Goal: Task Accomplishment & Management: Manage account settings

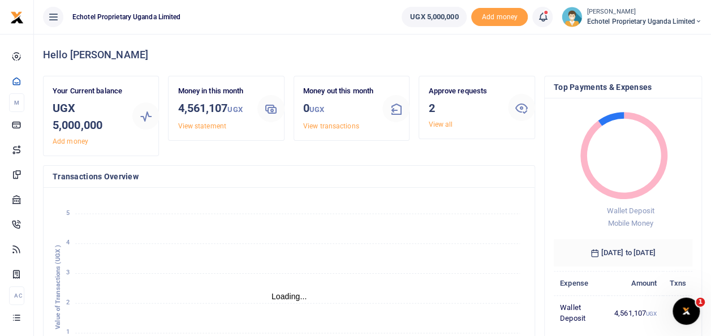
scroll to position [339, 0]
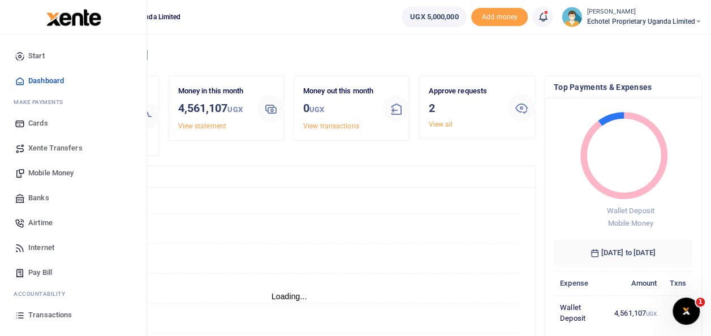
click at [33, 223] on span "Airtime" at bounding box center [40, 222] width 24 height 11
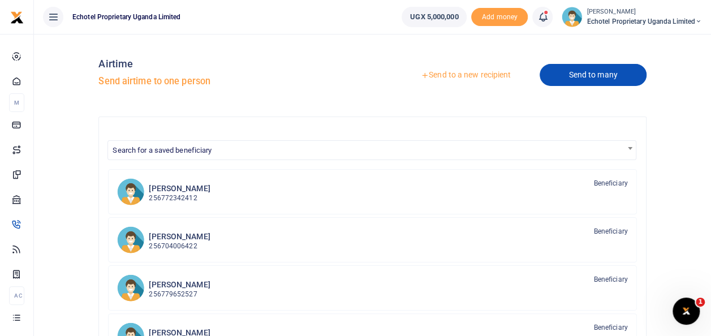
click at [597, 74] on link "Send to many" at bounding box center [592, 75] width 106 height 22
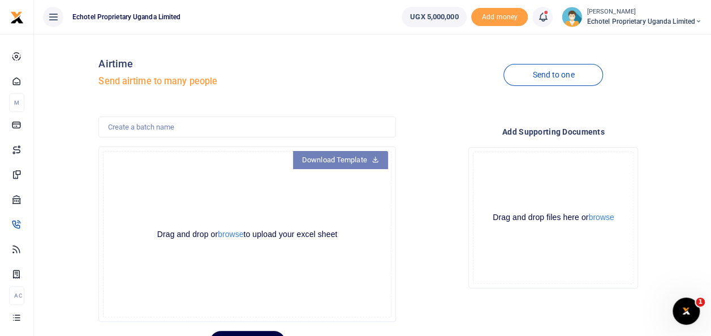
click at [366, 162] on link "Download Template" at bounding box center [340, 160] width 95 height 18
click at [232, 236] on button "browse" at bounding box center [230, 234] width 25 height 8
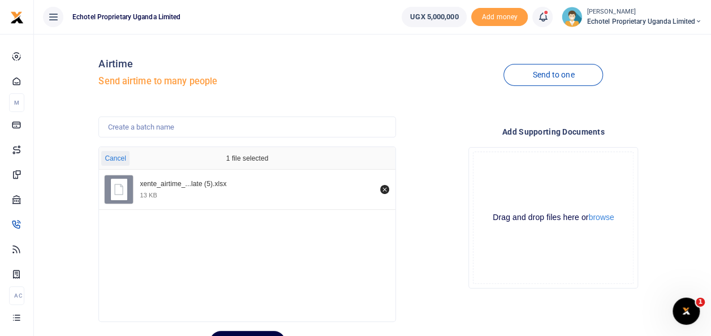
scroll to position [55, 0]
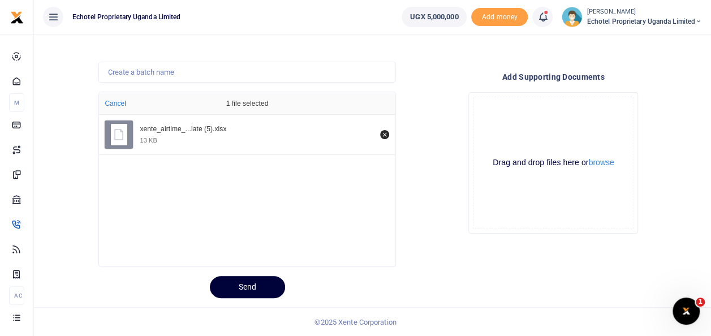
click at [273, 285] on button "Send" at bounding box center [247, 287] width 75 height 22
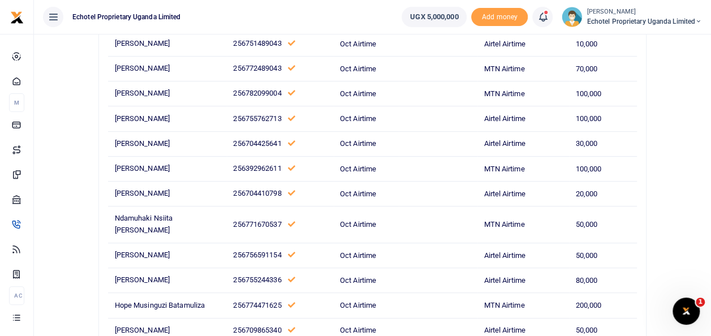
scroll to position [0, 0]
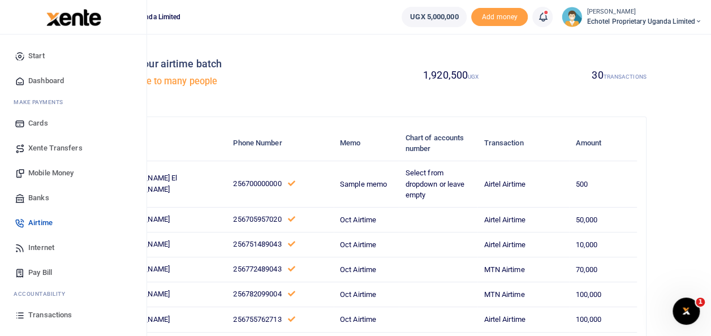
click at [47, 170] on span "Mobile Money" at bounding box center [50, 172] width 45 height 11
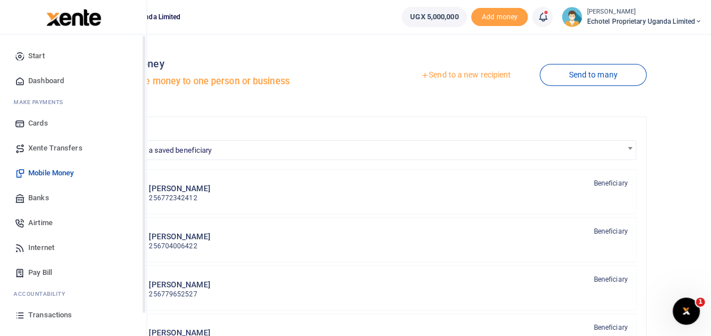
click at [51, 223] on span "Airtime" at bounding box center [40, 222] width 24 height 11
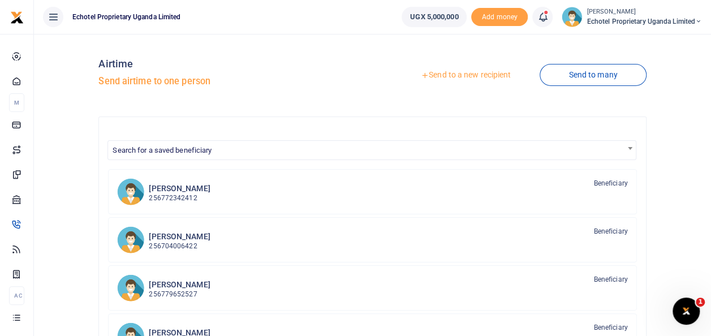
click at [439, 72] on link "Send to a new recipient" at bounding box center [466, 75] width 148 height 20
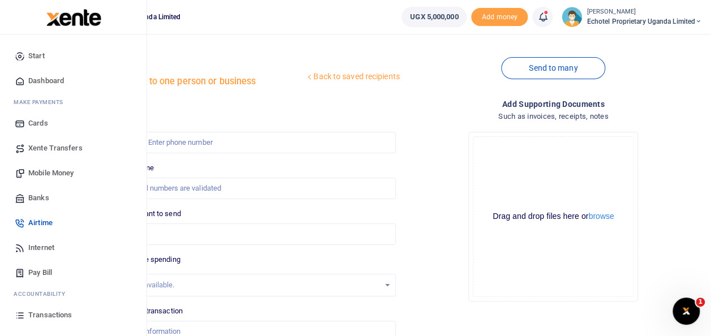
click at [41, 219] on span "Airtime" at bounding box center [40, 222] width 24 height 11
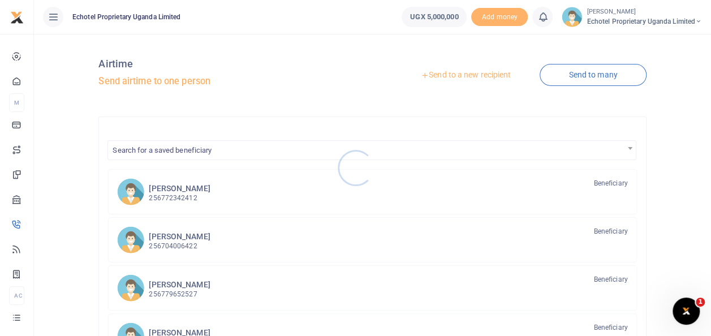
click at [455, 74] on div at bounding box center [355, 168] width 711 height 336
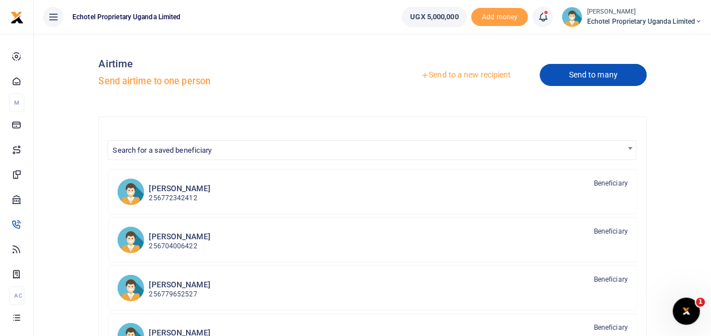
click at [600, 76] on link "Send to many" at bounding box center [592, 75] width 106 height 22
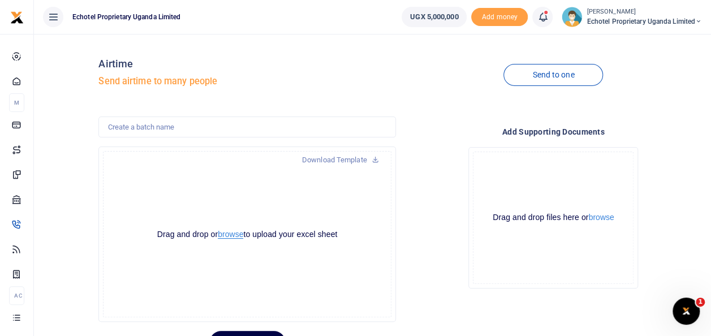
click at [225, 235] on button "browse" at bounding box center [230, 234] width 25 height 8
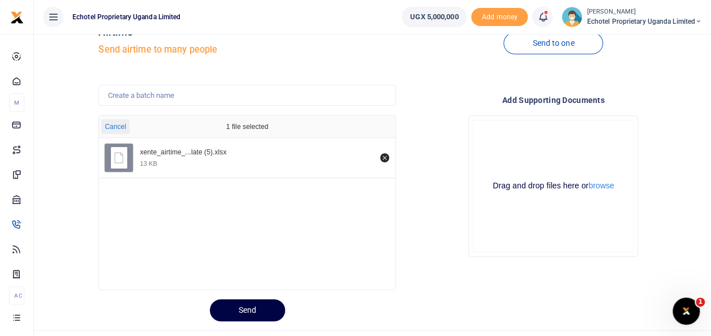
scroll to position [55, 0]
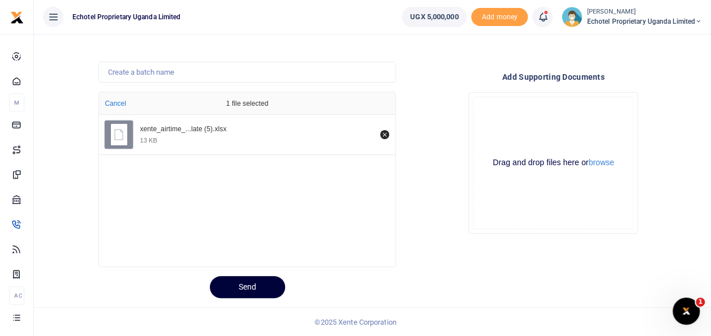
click at [248, 285] on button "Send" at bounding box center [247, 287] width 75 height 22
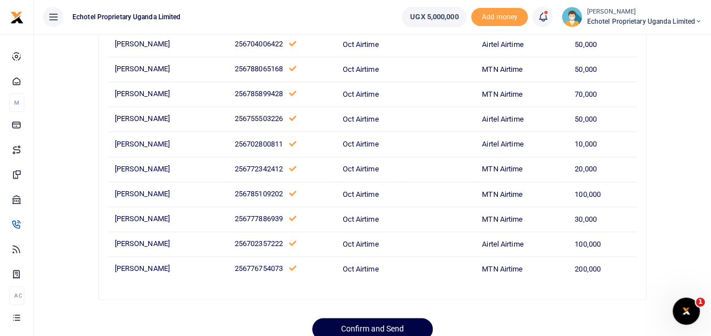
scroll to position [664, 0]
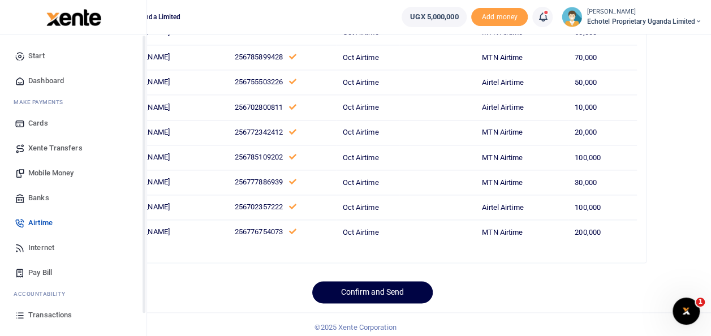
click at [48, 174] on span "Mobile Money" at bounding box center [50, 172] width 45 height 11
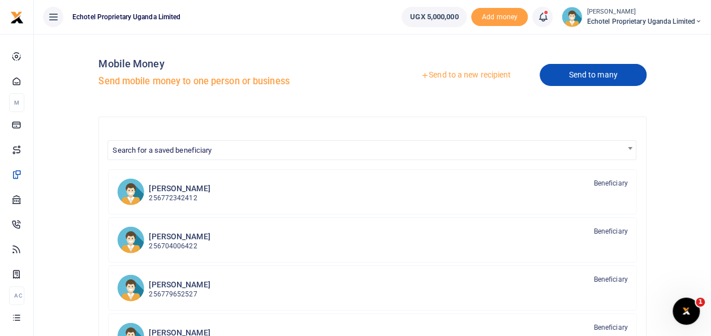
click at [580, 77] on link "Send to many" at bounding box center [592, 75] width 106 height 22
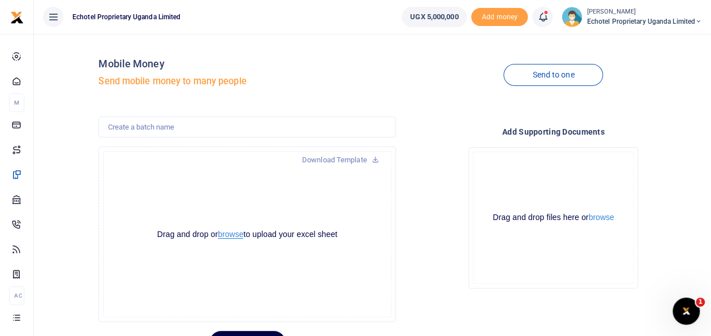
click at [232, 235] on button "browse" at bounding box center [230, 234] width 25 height 8
click at [231, 231] on button "browse" at bounding box center [230, 234] width 25 height 8
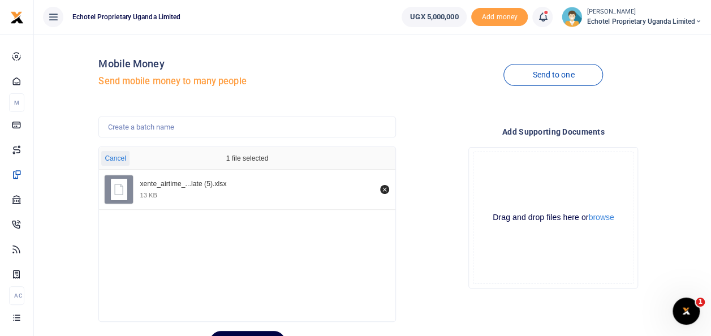
scroll to position [55, 0]
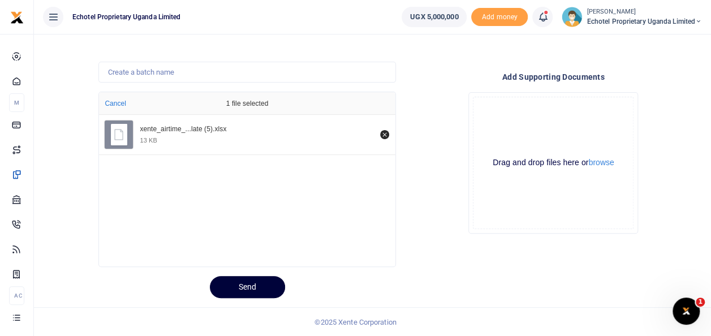
click at [261, 288] on button "Send" at bounding box center [247, 287] width 75 height 22
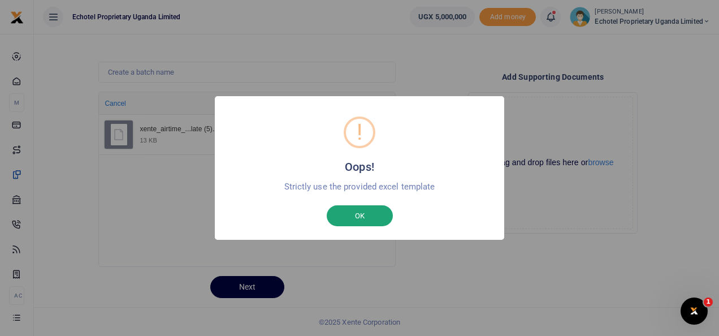
click at [363, 213] on button "OK" at bounding box center [360, 215] width 66 height 21
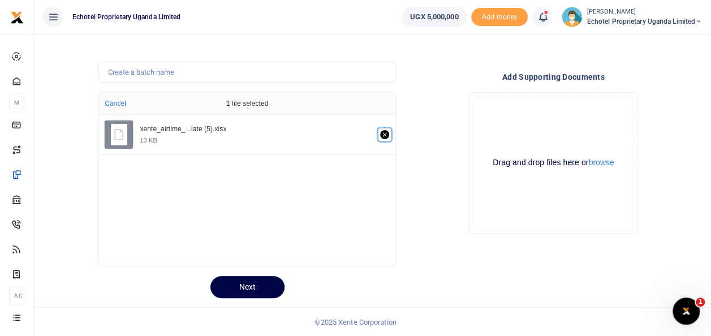
click at [383, 134] on icon "Remove file" at bounding box center [384, 134] width 9 height 9
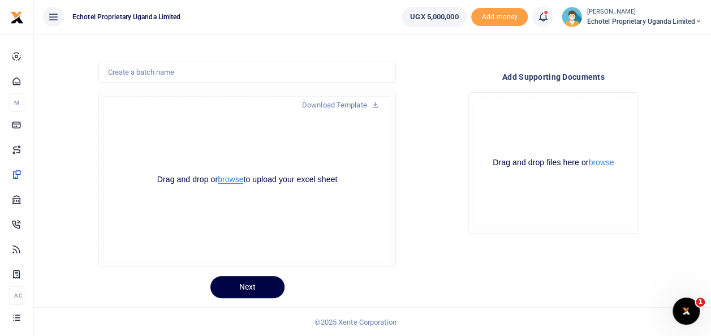
click at [231, 178] on button "browse" at bounding box center [230, 179] width 25 height 8
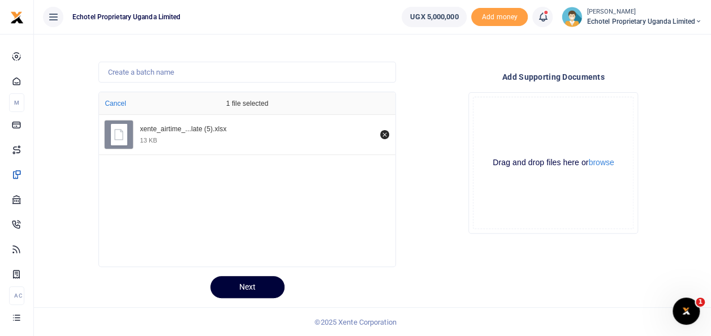
click at [236, 281] on button "Next" at bounding box center [247, 287] width 74 height 22
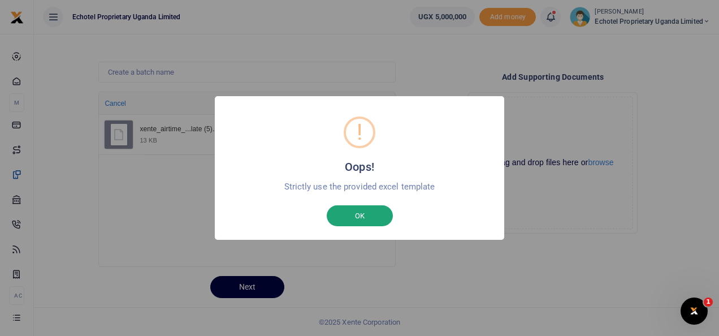
click at [367, 219] on button "OK" at bounding box center [360, 215] width 66 height 21
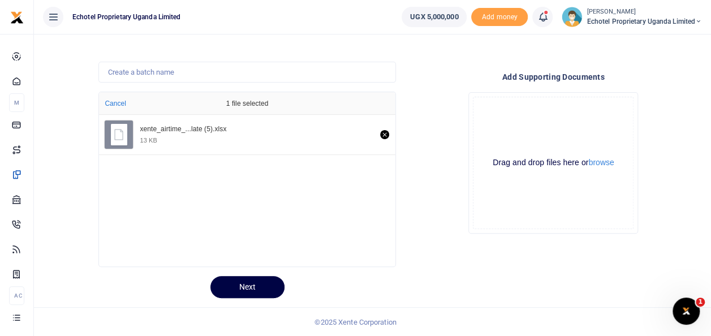
click at [384, 129] on div "xente_airtime_...late (5).xlsx 13 KB" at bounding box center [264, 134] width 262 height 19
click at [384, 134] on icon "Remove file" at bounding box center [384, 134] width 4 height 4
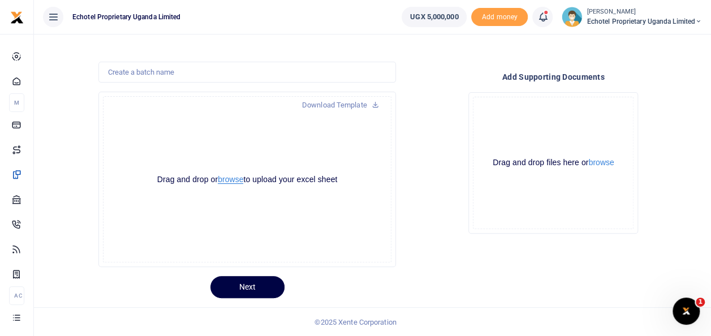
scroll to position [0, 0]
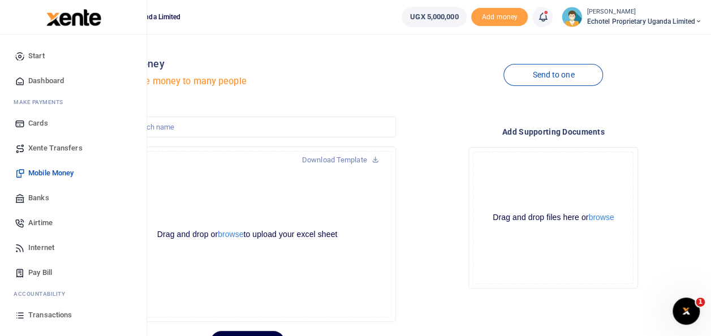
click at [45, 222] on span "Airtime" at bounding box center [40, 222] width 24 height 11
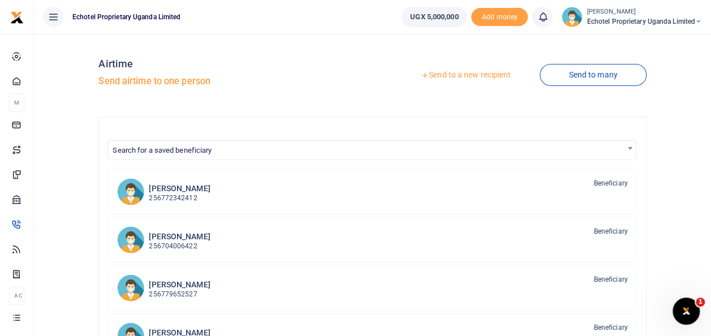
click at [603, 76] on link "Send to many" at bounding box center [592, 75] width 106 height 22
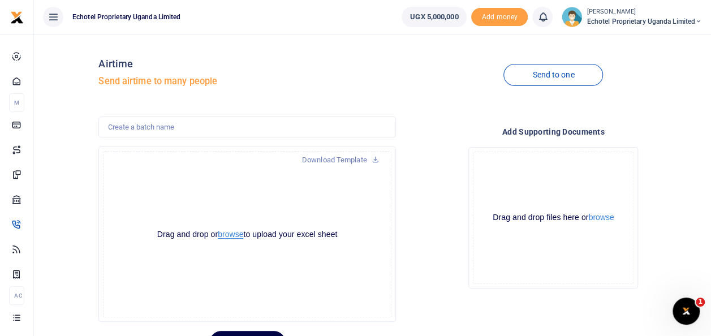
click at [230, 235] on button "browse" at bounding box center [230, 234] width 25 height 8
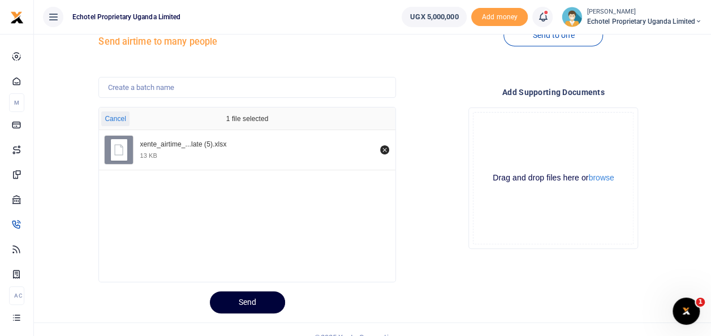
scroll to position [55, 0]
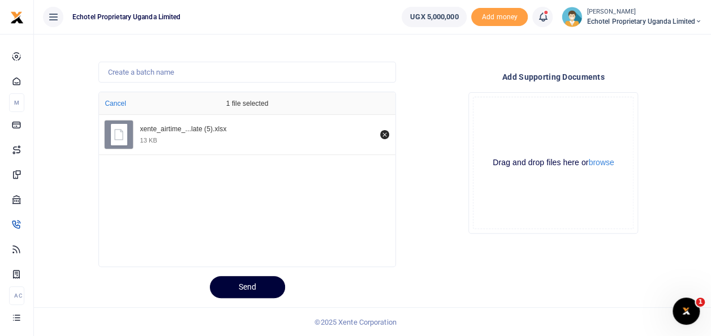
click at [244, 285] on button "Send" at bounding box center [247, 287] width 75 height 22
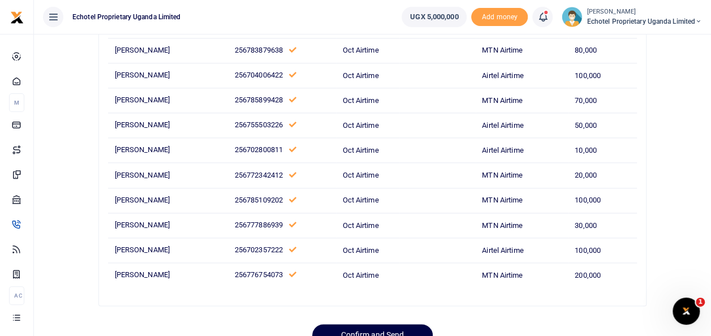
scroll to position [639, 0]
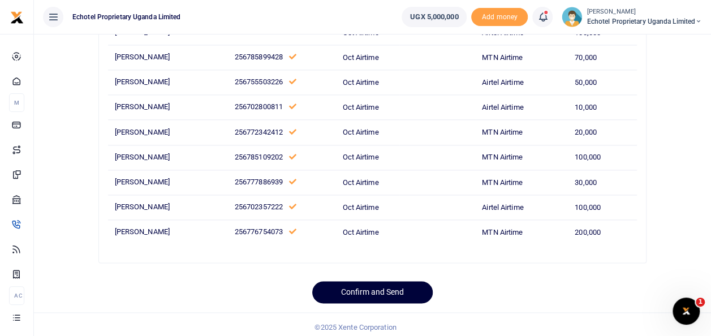
click at [394, 291] on button "Confirm and Send" at bounding box center [372, 292] width 120 height 22
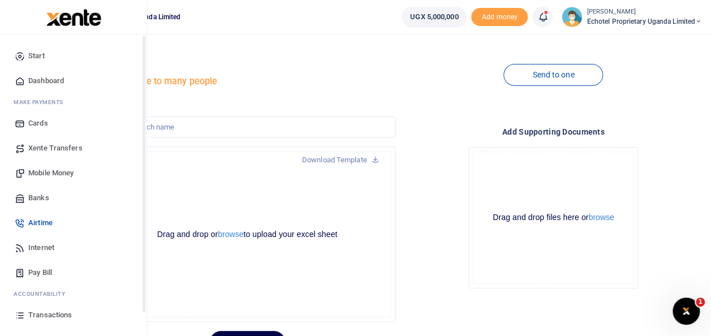
click at [33, 315] on span "Transactions" at bounding box center [50, 314] width 44 height 11
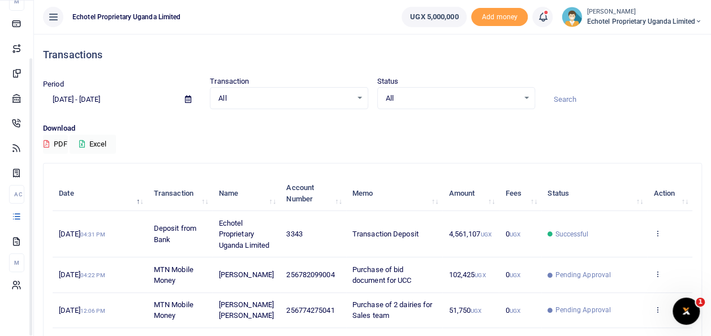
scroll to position [68, 0]
click at [351, 157] on div "Transactions Period [DATE] - [DATE] Transaction All Select an option... All Air…" at bounding box center [372, 340] width 668 height 613
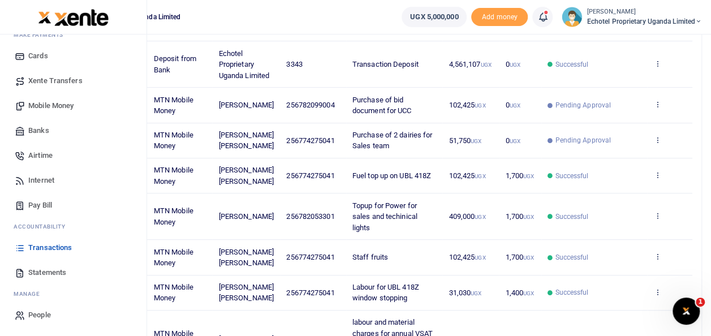
scroll to position [67, 0]
click at [47, 245] on span "Transactions" at bounding box center [50, 247] width 44 height 11
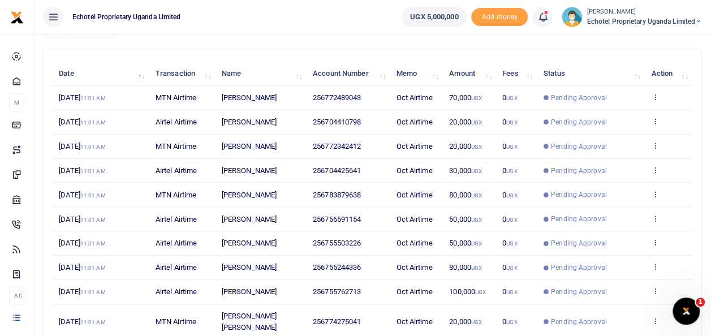
scroll to position [181, 0]
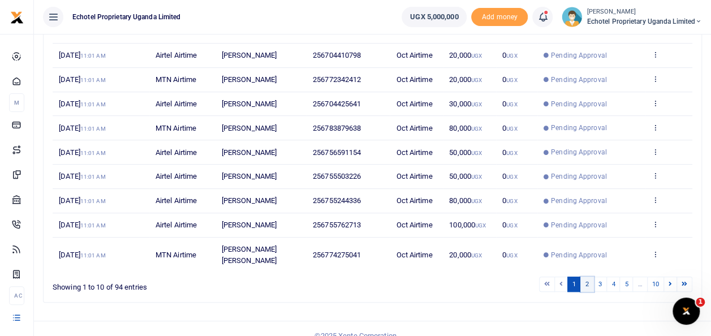
click at [587, 276] on link "2" at bounding box center [587, 283] width 14 height 15
click at [601, 285] on link "3" at bounding box center [600, 283] width 14 height 15
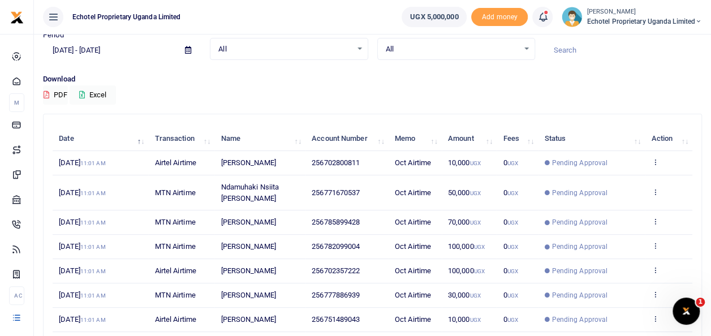
scroll to position [0, 0]
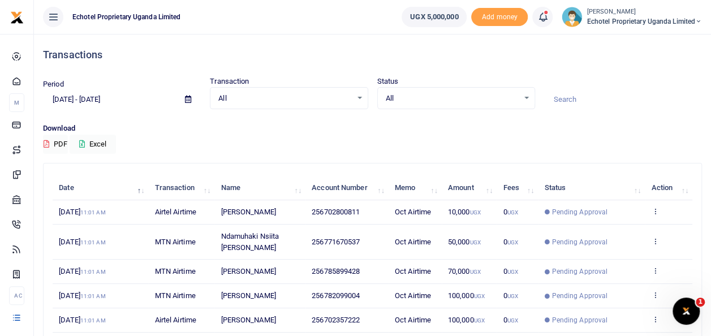
click at [527, 101] on div "All Select an option..." at bounding box center [456, 98] width 157 height 12
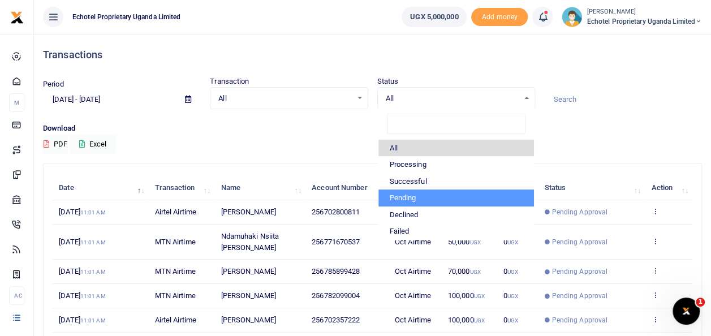
click at [427, 193] on li "Pending" at bounding box center [455, 197] width 155 height 17
select select "PENDING"
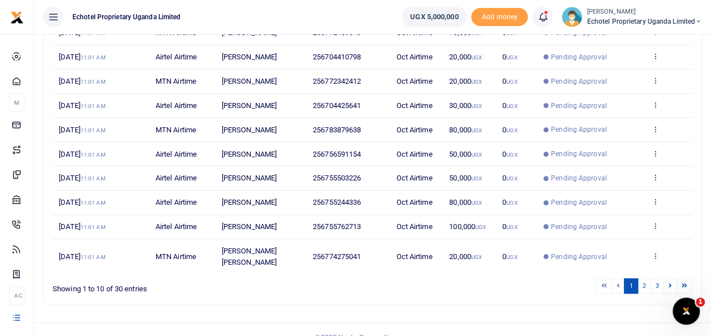
scroll to position [181, 0]
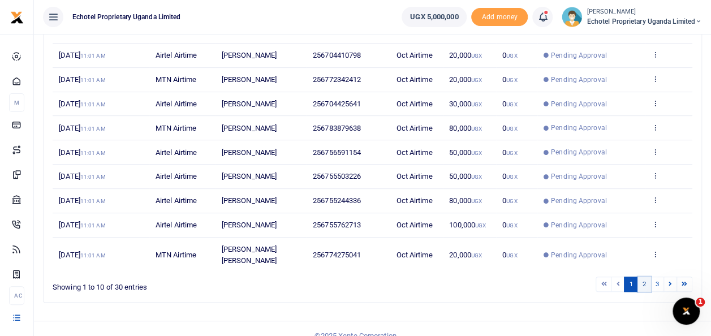
click at [646, 276] on link "2" at bounding box center [644, 283] width 14 height 15
click at [659, 281] on link "3" at bounding box center [657, 283] width 14 height 15
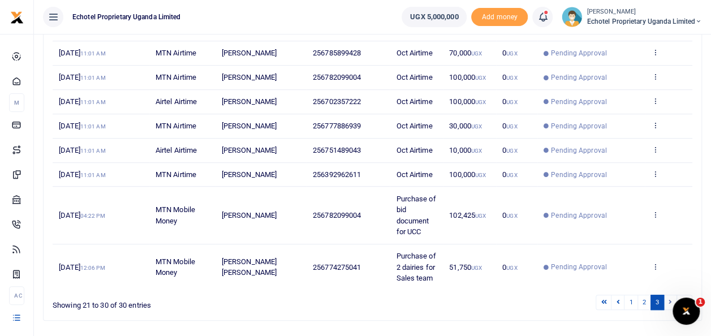
scroll to position [258, 0]
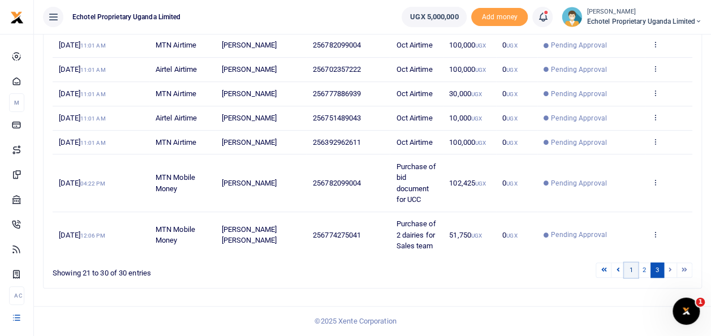
click at [629, 276] on link "1" at bounding box center [631, 269] width 14 height 15
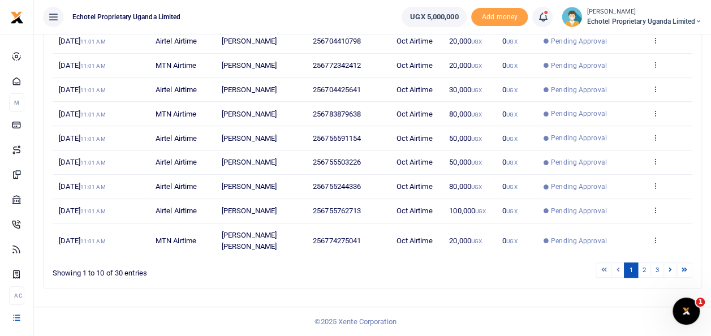
scroll to position [181, 0]
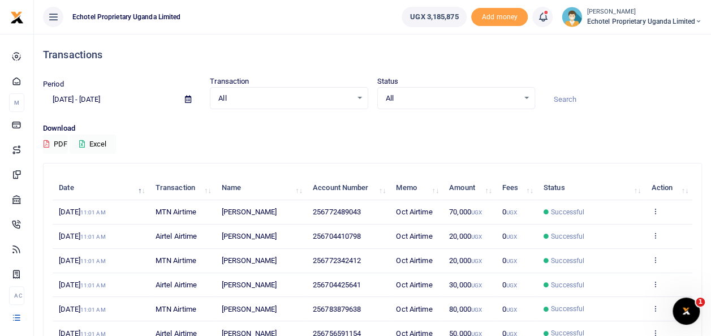
click at [522, 100] on div "All Select an option..." at bounding box center [456, 98] width 157 height 12
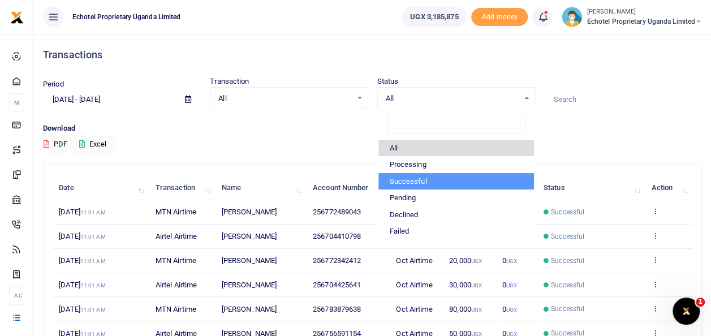
click at [416, 179] on li "Successful" at bounding box center [455, 181] width 155 height 17
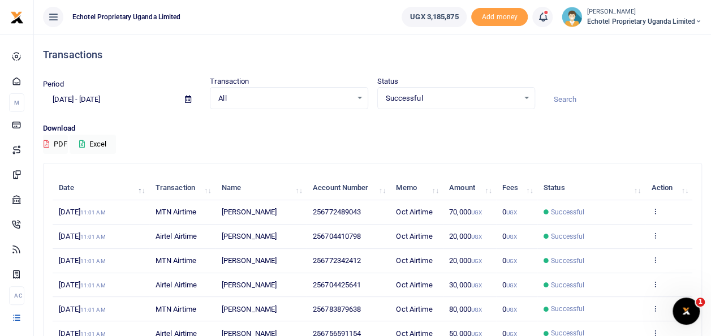
click at [529, 100] on div "Successful Select an option..." at bounding box center [456, 98] width 157 height 12
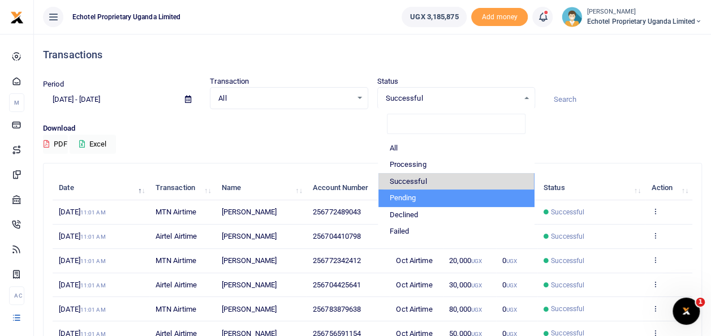
click at [416, 195] on li "Pending" at bounding box center [455, 197] width 155 height 17
select select "PENDING"
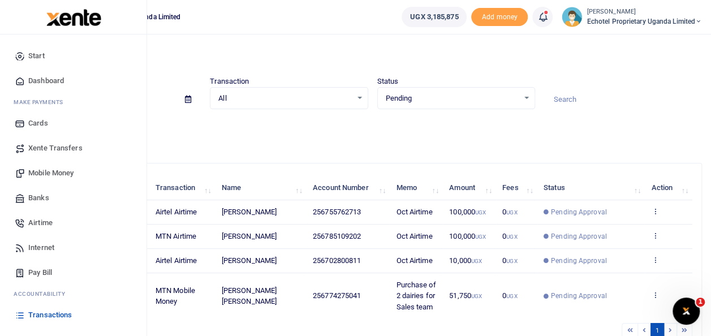
click at [48, 171] on span "Mobile Money" at bounding box center [50, 172] width 45 height 11
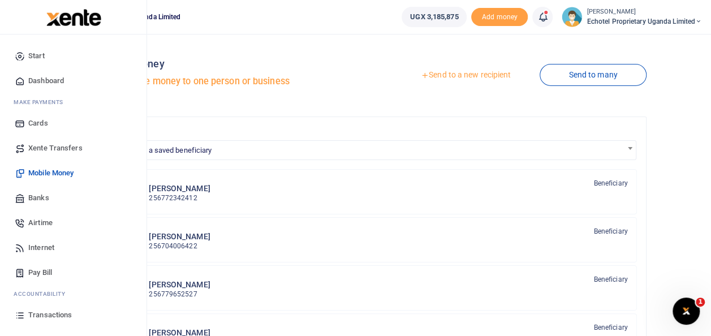
click at [50, 314] on span "Transactions" at bounding box center [50, 314] width 44 height 11
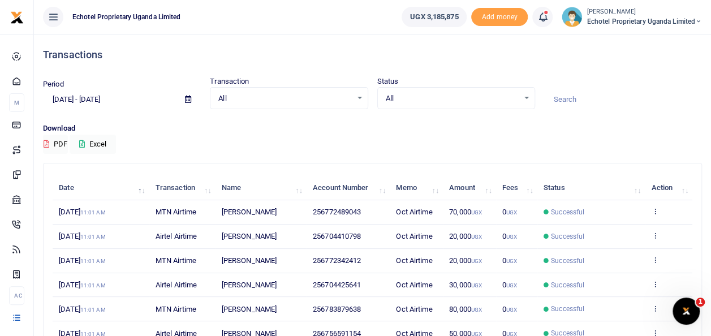
click at [526, 95] on div "All Select an option..." at bounding box center [456, 98] width 157 height 12
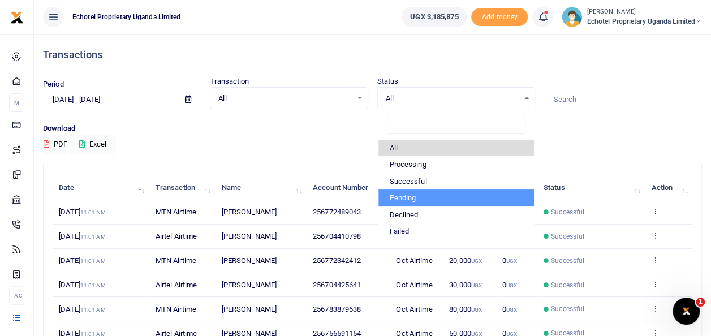
click at [415, 196] on li "Pending" at bounding box center [455, 197] width 155 height 17
select select "PENDING"
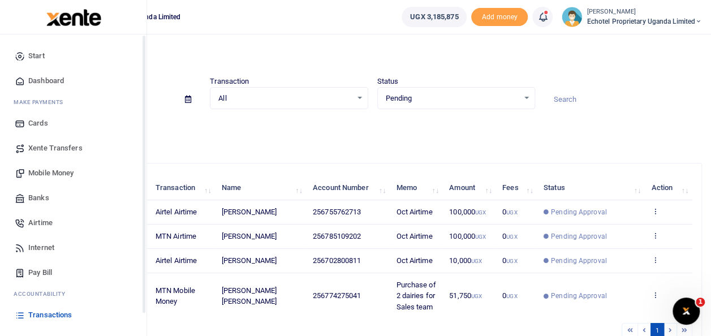
click at [34, 312] on span "Transactions" at bounding box center [50, 314] width 44 height 11
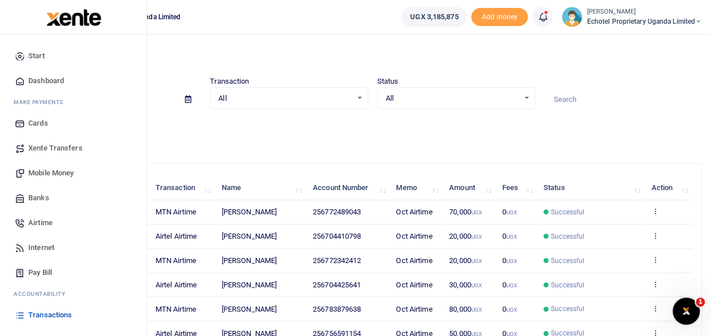
click at [54, 166] on link "Mobile Money" at bounding box center [73, 173] width 128 height 25
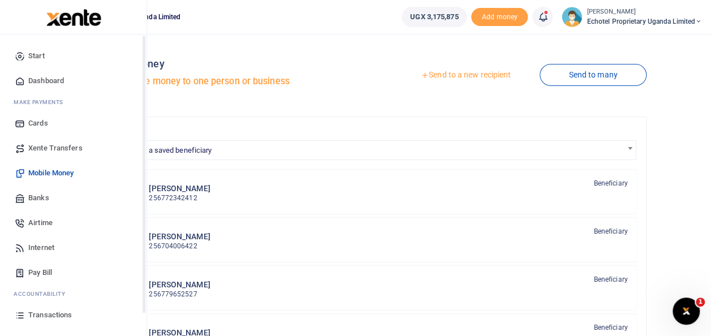
click at [45, 315] on span "Transactions" at bounding box center [50, 314] width 44 height 11
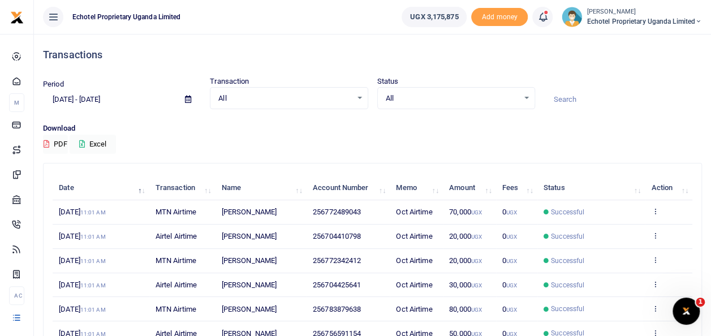
click at [525, 101] on div "All Select an option..." at bounding box center [456, 98] width 157 height 12
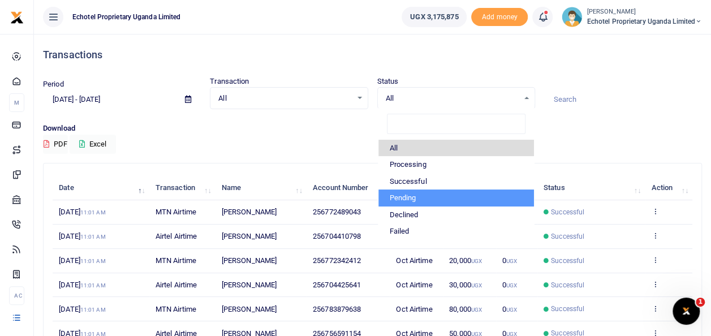
click at [421, 194] on li "Pending" at bounding box center [455, 197] width 155 height 17
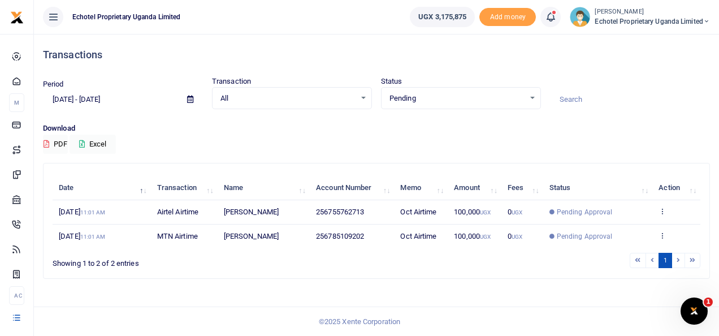
click at [535, 97] on div "Pending Select an option..." at bounding box center [461, 98] width 159 height 12
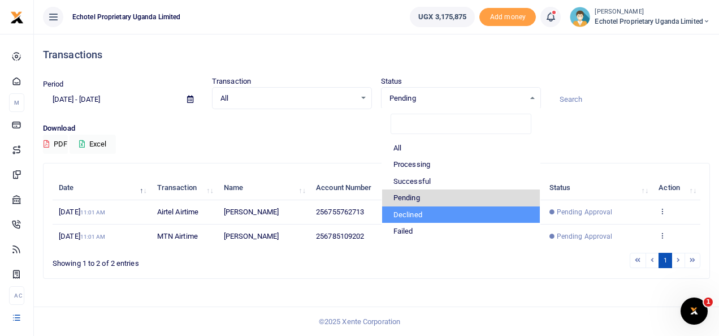
click at [464, 209] on li "Declined" at bounding box center [461, 214] width 158 height 17
select select "DECLINED"
